Goal: Find specific page/section: Find specific page/section

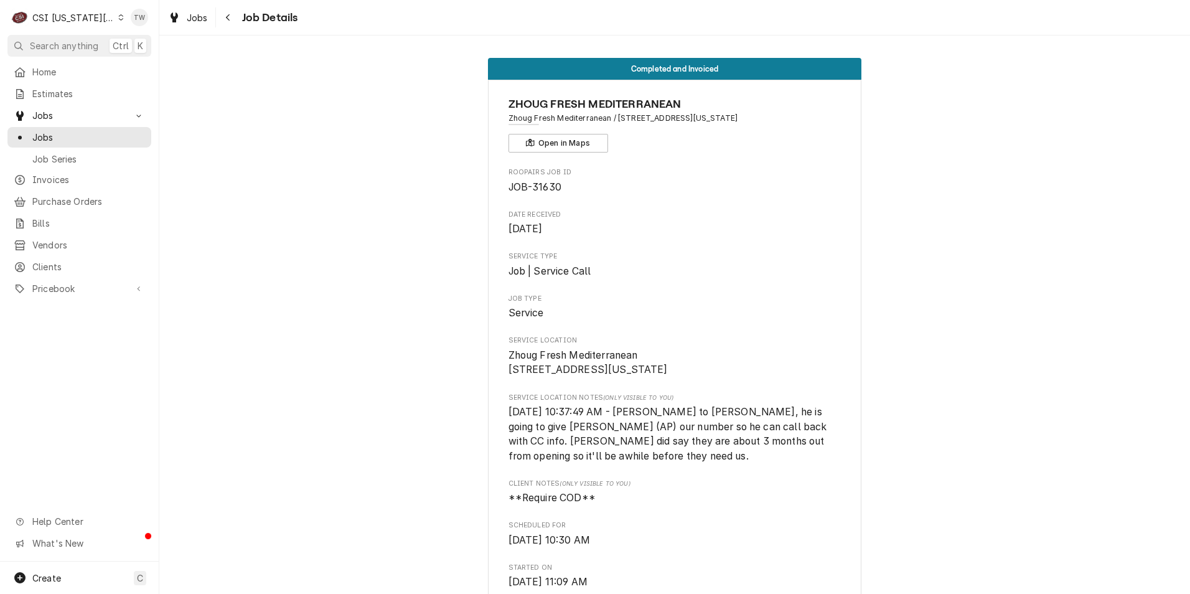
scroll to position [622, 0]
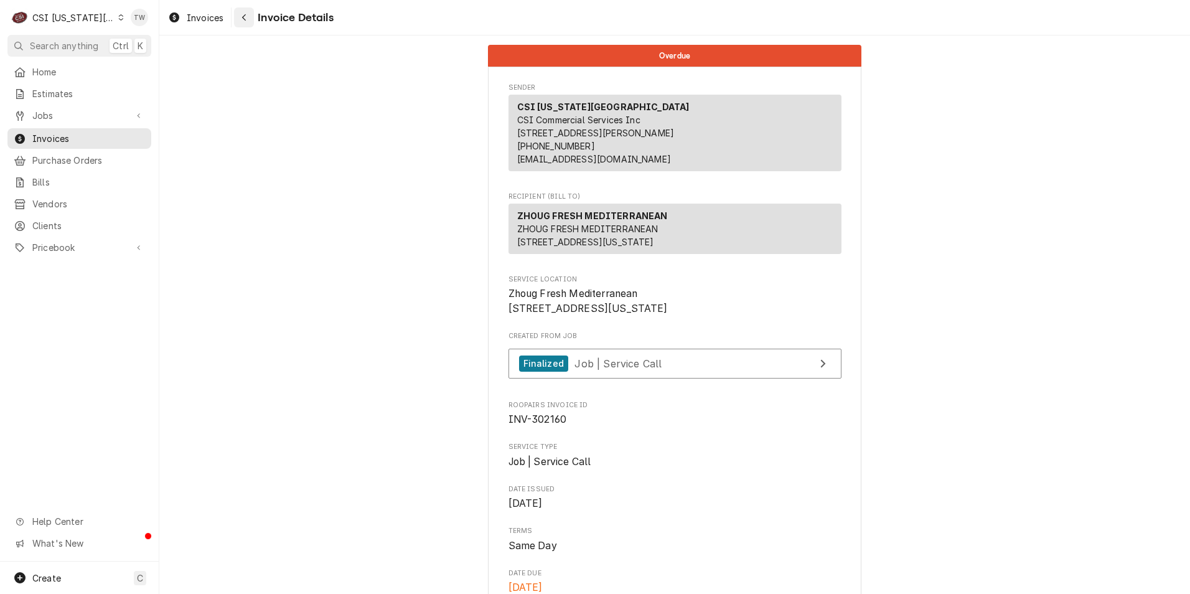
click at [244, 24] on button "Navigate back" at bounding box center [244, 17] width 20 height 20
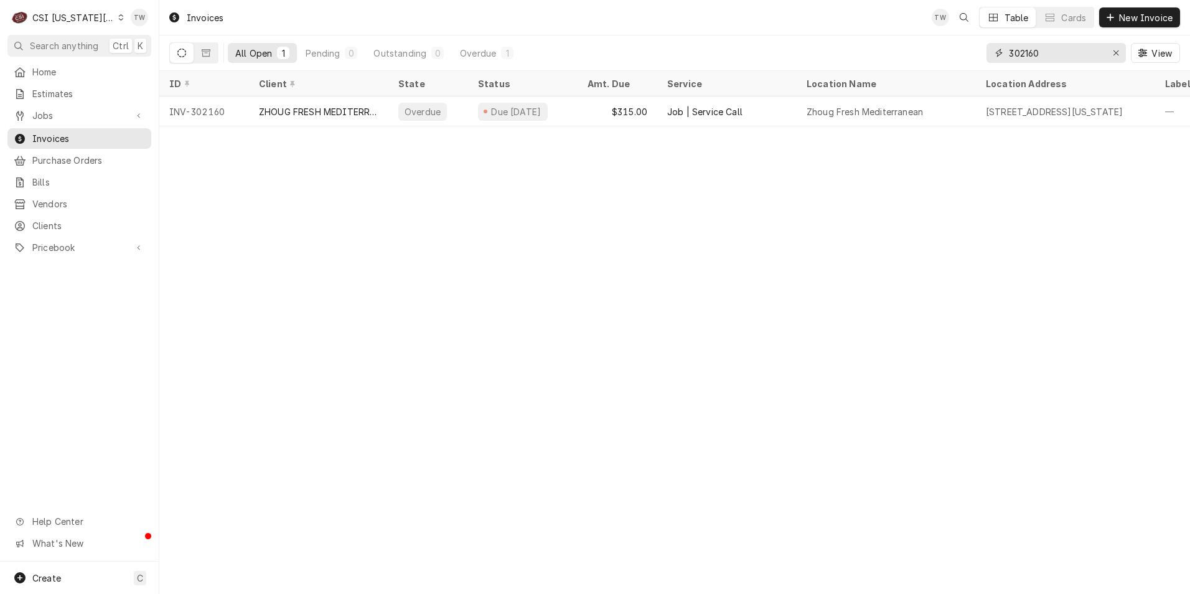
click at [1055, 53] on input "302160" at bounding box center [1055, 53] width 93 height 20
type input "3"
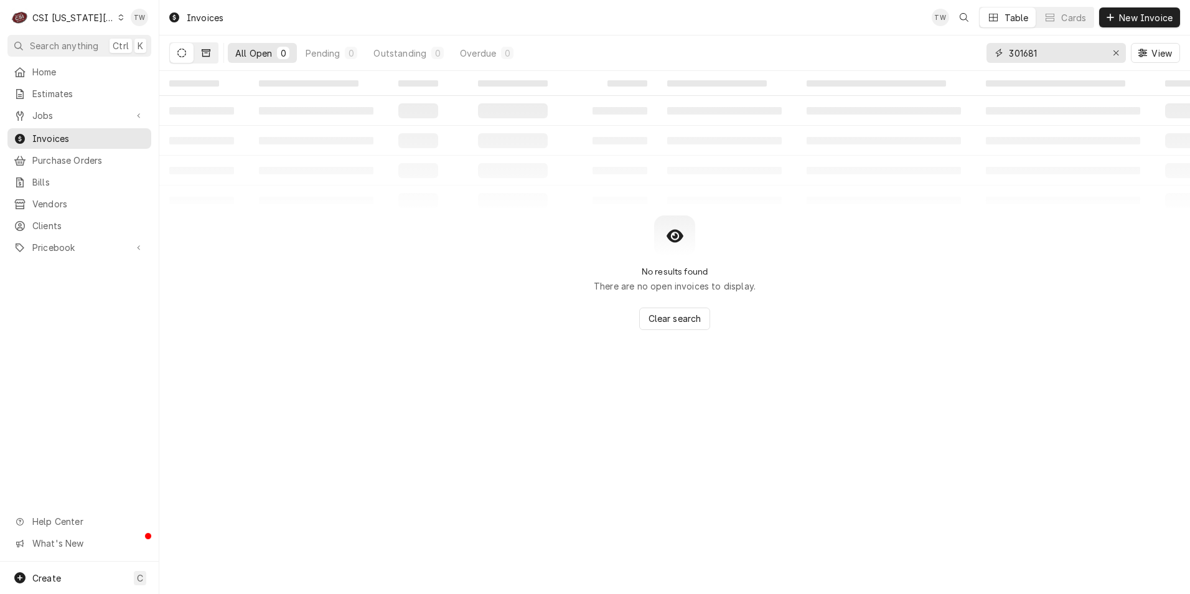
type input "301681"
click at [210, 60] on button "Dynamic Content Wrapper" at bounding box center [206, 53] width 24 height 20
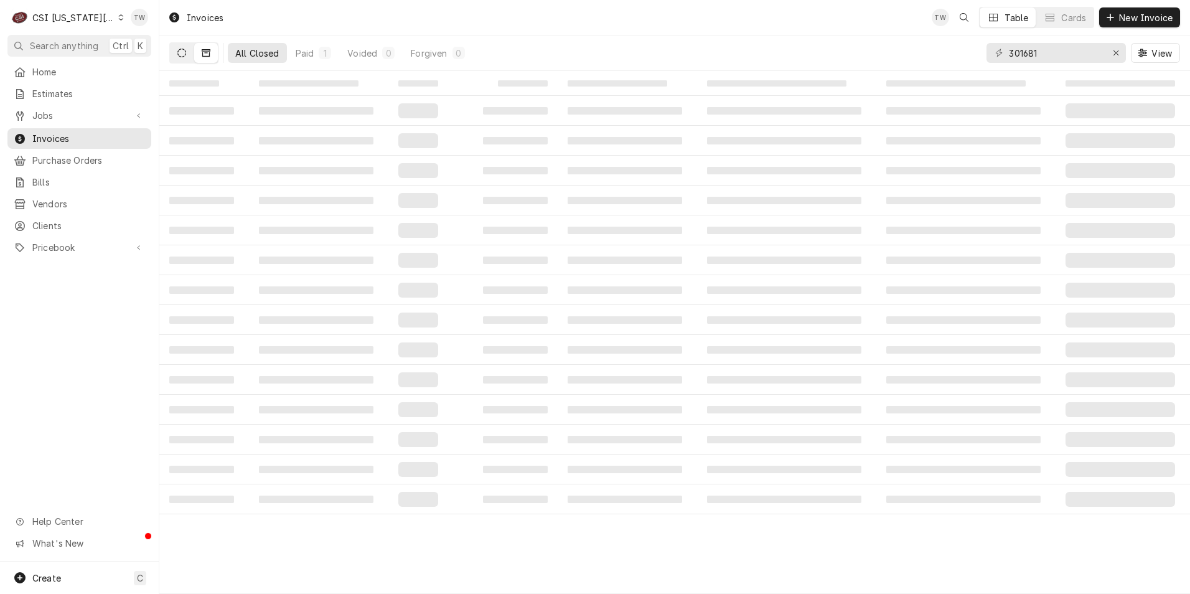
click at [181, 54] on icon "Dynamic Content Wrapper" at bounding box center [181, 53] width 9 height 9
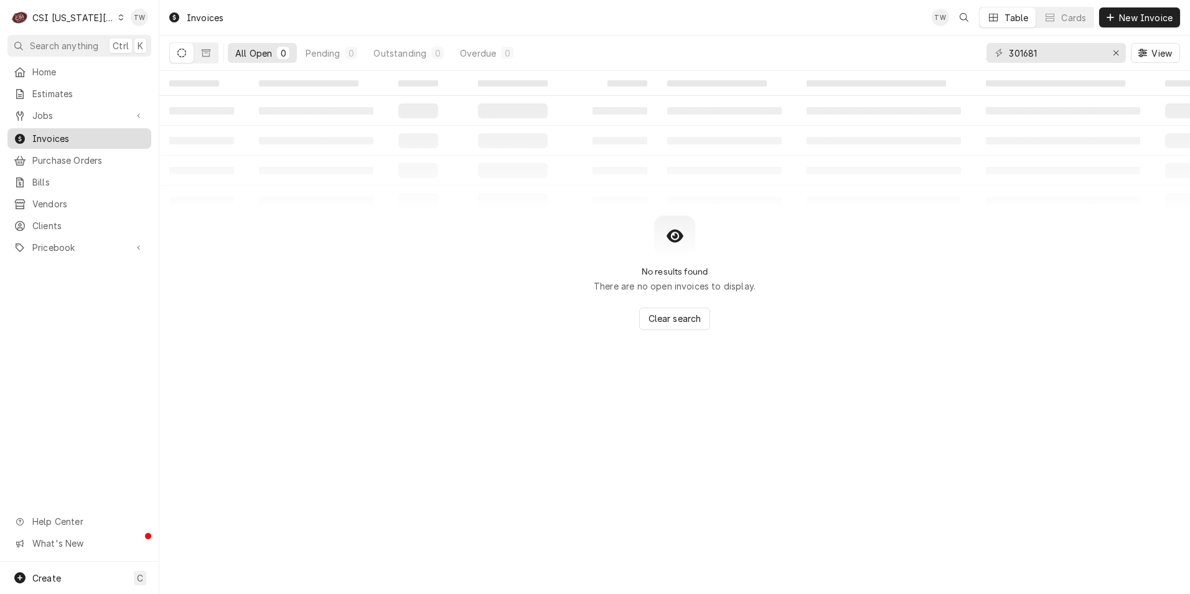
click at [60, 138] on span "Invoices" at bounding box center [88, 138] width 113 height 13
click at [76, 75] on span "Home" at bounding box center [88, 71] width 113 height 13
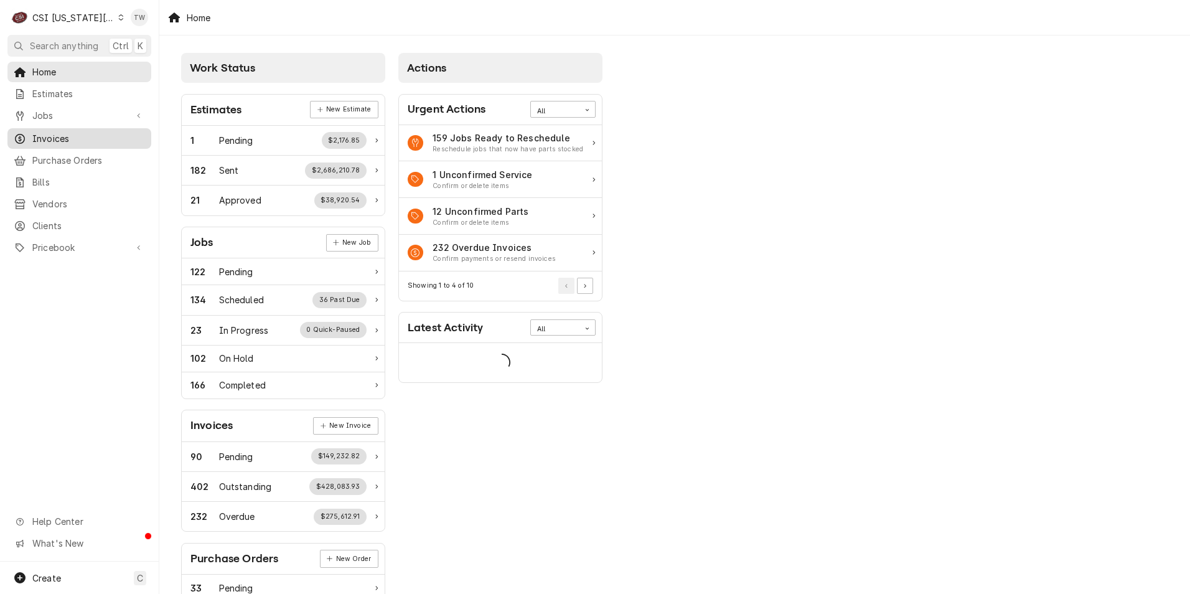
click at [65, 141] on div "Invoices" at bounding box center [79, 139] width 139 height 16
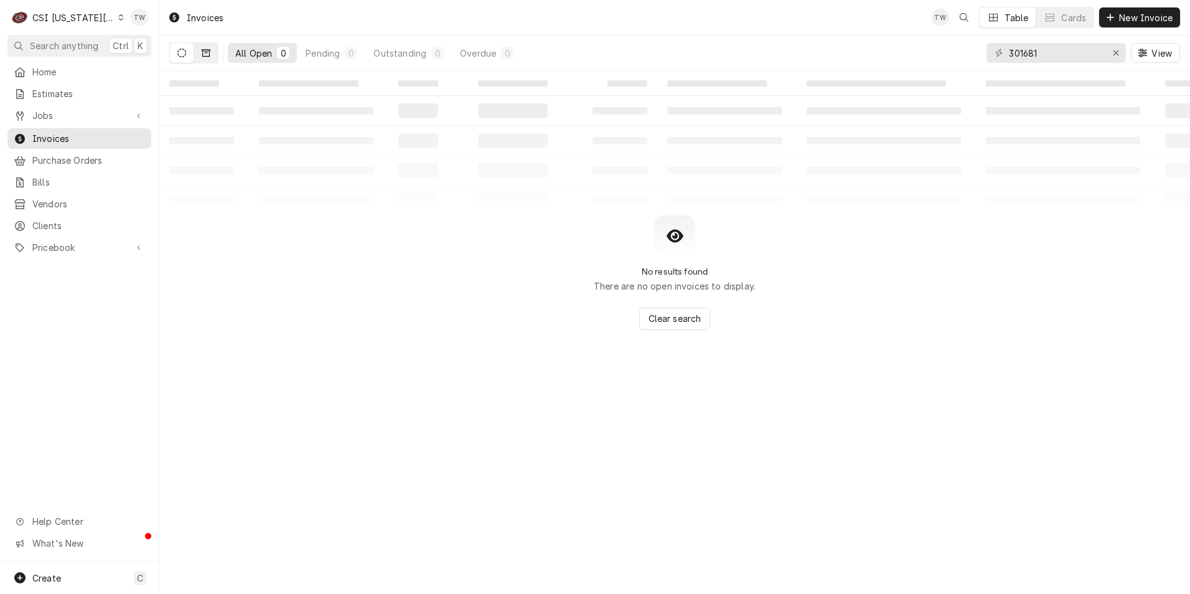
click at [215, 57] on button "Dynamic Content Wrapper" at bounding box center [206, 53] width 24 height 20
